Goal: Information Seeking & Learning: Find contact information

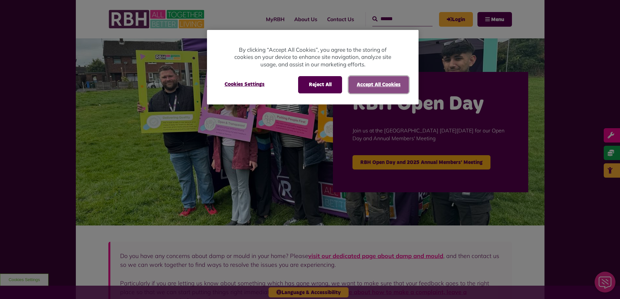
click at [374, 91] on button "Accept All Cookies" at bounding box center [379, 84] width 60 height 17
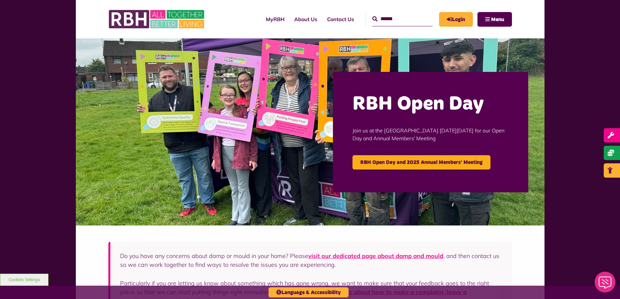
click at [374, 84] on div "RBH Open Day Join us at the [GEOGRAPHIC_DATA] [DATE][DATE] for our Open Day and…" at bounding box center [430, 132] width 195 height 120
click at [326, 21] on link "Contact Us" at bounding box center [340, 19] width 37 height 18
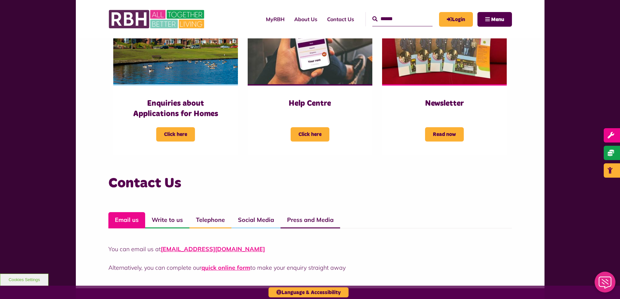
scroll to position [456, 0]
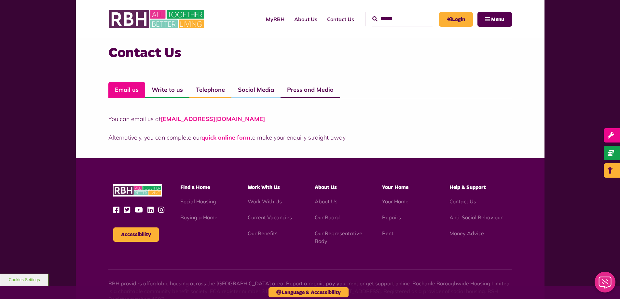
drag, startPoint x: 258, startPoint y: 120, endPoint x: 161, endPoint y: 118, distance: 96.7
click at [161, 118] on p "You can email us at CustomerExperience@rbh.org.uk" at bounding box center [310, 119] width 404 height 9
copy link "CustomerExperience@rbh.org.uk"
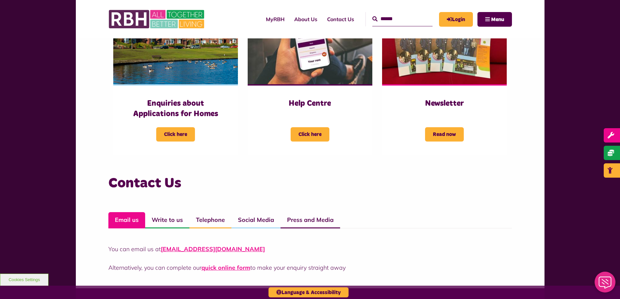
scroll to position [488, 0]
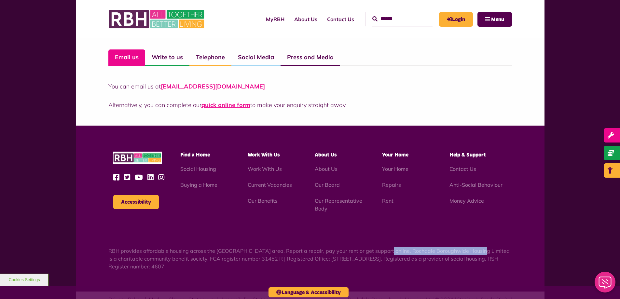
drag, startPoint x: 376, startPoint y: 252, endPoint x: 473, endPoint y: 249, distance: 97.1
click at [473, 249] on p "RBH provides affordable housing across the [GEOGRAPHIC_DATA] area. Report a rep…" at bounding box center [310, 258] width 404 height 23
copy p "Rochdale Boroughwide Housing Limited"
